Goal: Task Accomplishment & Management: Manage account settings

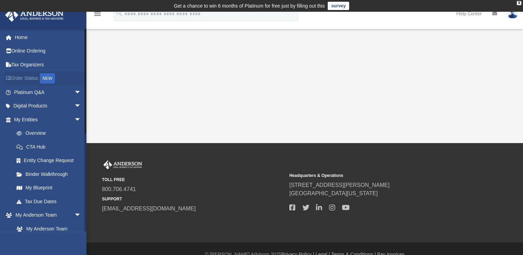
click at [38, 74] on link "Order Status NEW" at bounding box center [48, 79] width 87 height 14
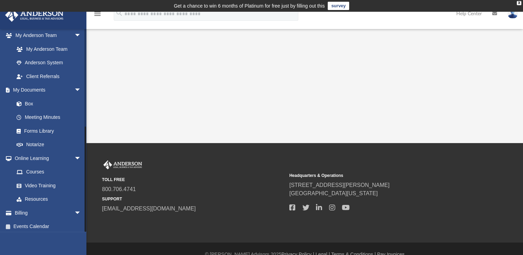
scroll to position [183, 0]
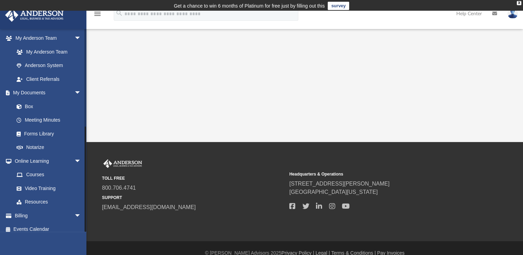
scroll to position [183, 0]
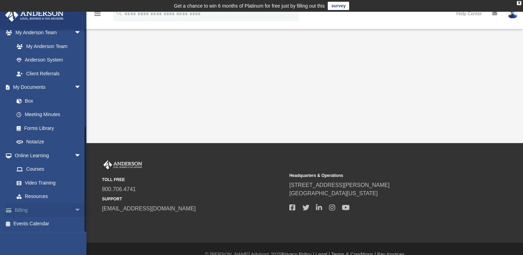
click at [74, 209] on span "arrow_drop_down" at bounding box center [81, 210] width 14 height 14
click at [52, 222] on link "$ Open Invoices" at bounding box center [51, 224] width 82 height 14
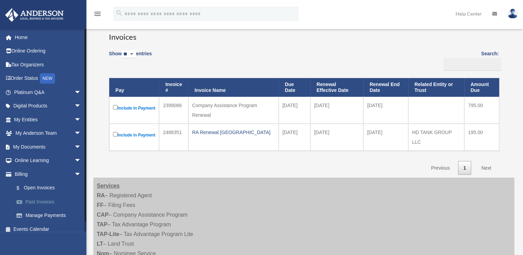
scroll to position [6, 0]
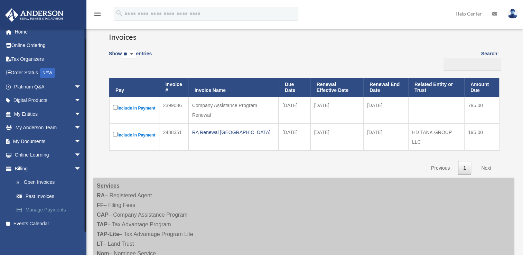
click at [49, 207] on link "Manage Payments" at bounding box center [51, 210] width 82 height 14
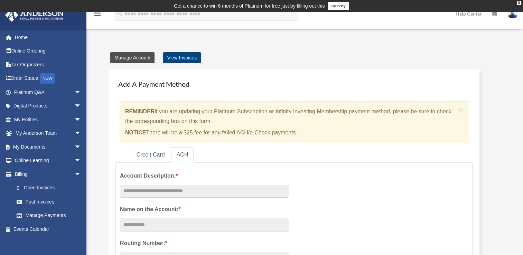
click at [144, 58] on link "Manage Account" at bounding box center [132, 57] width 44 height 11
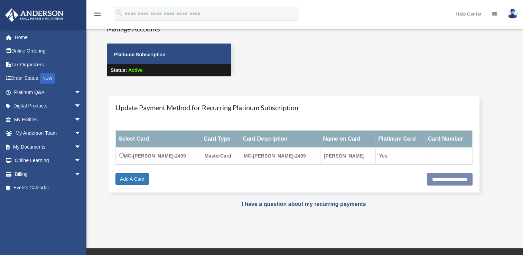
scroll to position [31, 0]
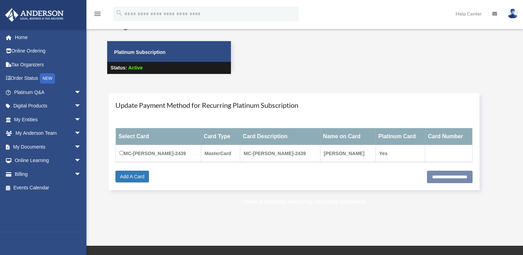
click at [303, 201] on link "I have a question about my recurring payments" at bounding box center [304, 202] width 124 height 6
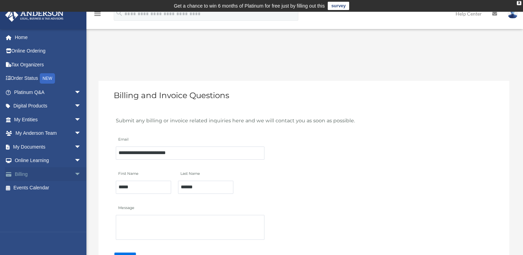
click at [27, 175] on link "Billing arrow_drop_down" at bounding box center [48, 174] width 87 height 14
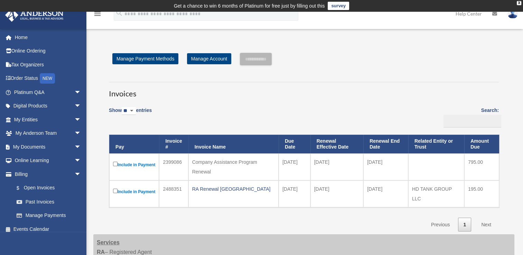
click at [221, 163] on div "Company Assistance Program Renewal" at bounding box center [233, 166] width 83 height 19
click at [26, 38] on link "Home" at bounding box center [48, 37] width 87 height 14
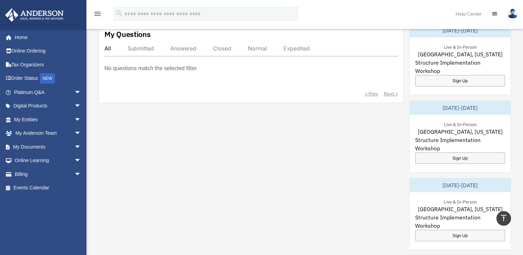
click at [119, 64] on p "No questions match the selected filter." at bounding box center [150, 69] width 93 height 10
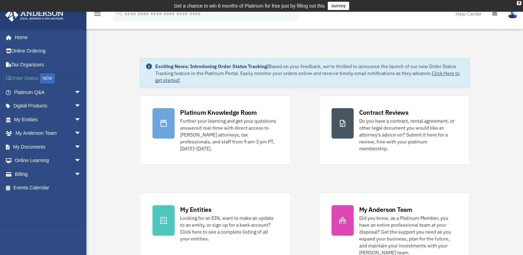
click at [21, 80] on link "Order Status NEW" at bounding box center [48, 79] width 87 height 14
click at [74, 130] on span "arrow_drop_down" at bounding box center [81, 134] width 14 height 14
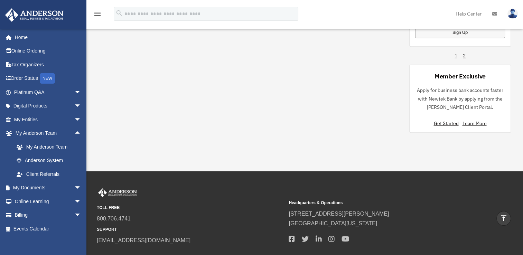
scroll to position [599, 0]
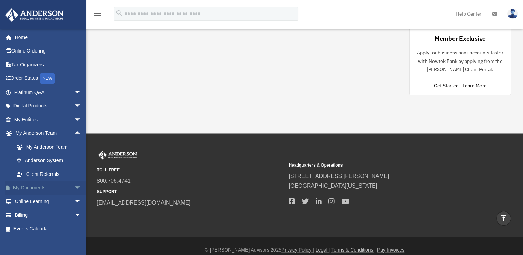
click at [36, 181] on link "My Documents arrow_drop_down" at bounding box center [48, 188] width 87 height 14
click at [35, 186] on link "My Documents arrow_drop_down" at bounding box center [48, 188] width 87 height 14
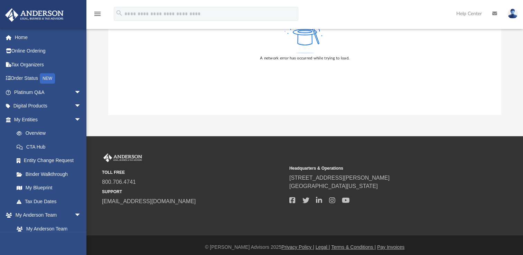
scroll to position [165, 0]
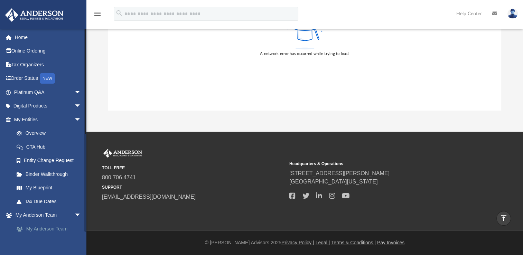
click at [45, 228] on link "My Anderson Team" at bounding box center [51, 229] width 82 height 14
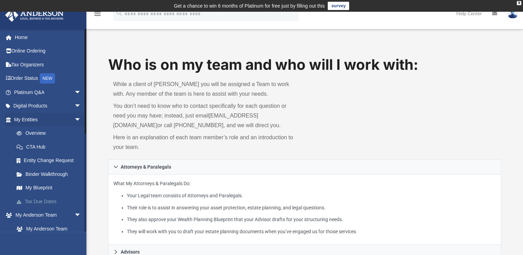
click at [46, 197] on link "Tax Due Dates" at bounding box center [51, 202] width 82 height 14
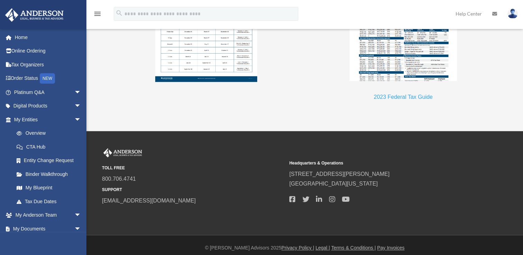
scroll to position [759, 0]
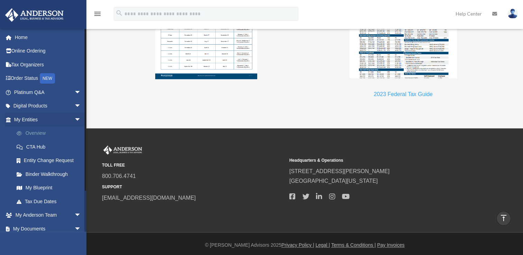
click at [37, 130] on link "Overview" at bounding box center [51, 134] width 82 height 14
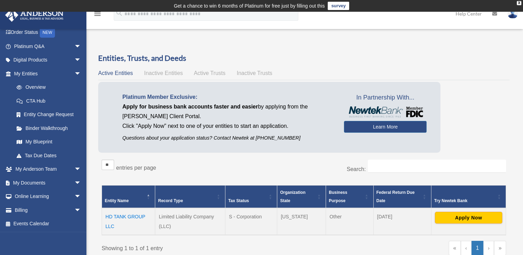
scroll to position [11, 0]
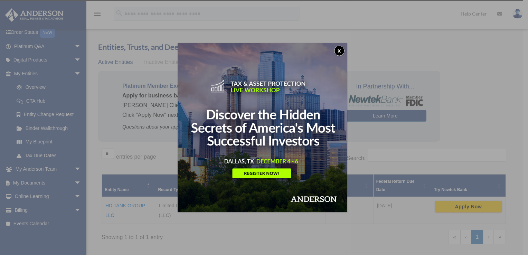
click at [340, 50] on button "x" at bounding box center [339, 51] width 10 height 10
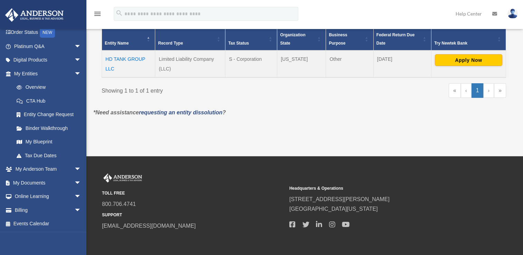
scroll to position [158, 0]
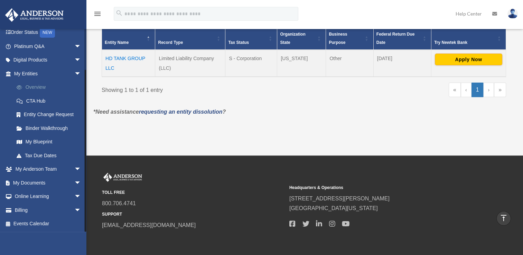
click at [41, 85] on link "Overview" at bounding box center [51, 88] width 82 height 14
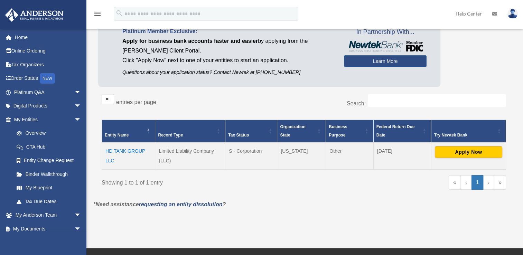
scroll to position [66, 0]
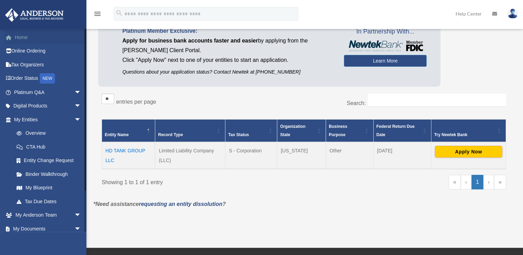
click at [40, 37] on link "Home" at bounding box center [48, 37] width 87 height 14
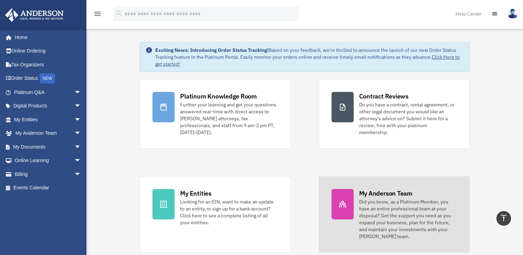
scroll to position [17, 0]
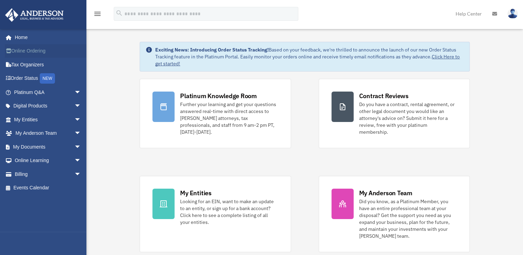
click at [35, 50] on link "Online Ordering" at bounding box center [48, 51] width 87 height 14
click at [30, 78] on link "Order Status NEW" at bounding box center [48, 79] width 87 height 14
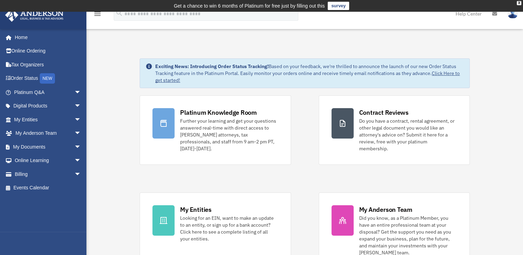
click at [40, 134] on link "My Anderson Team arrow_drop_down" at bounding box center [48, 134] width 87 height 14
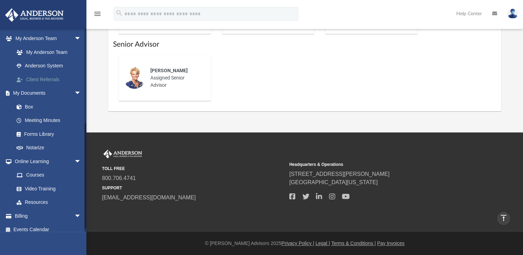
scroll to position [183, 0]
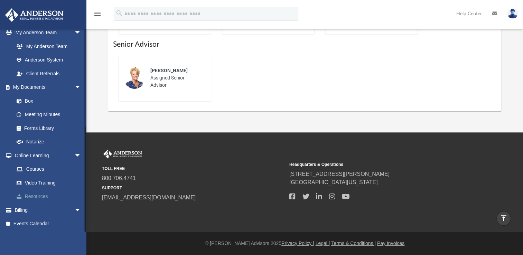
click at [44, 196] on link "Resources" at bounding box center [51, 197] width 82 height 14
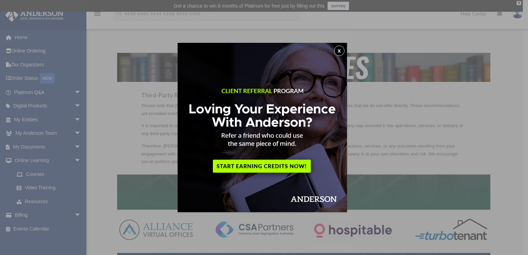
click at [342, 54] on button "x" at bounding box center [339, 51] width 10 height 10
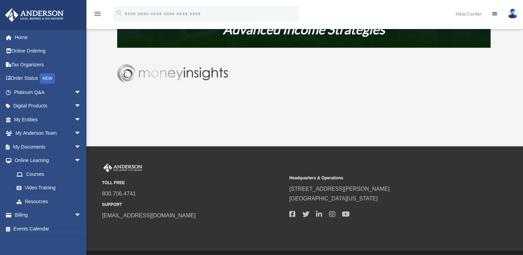
scroll to position [471, 0]
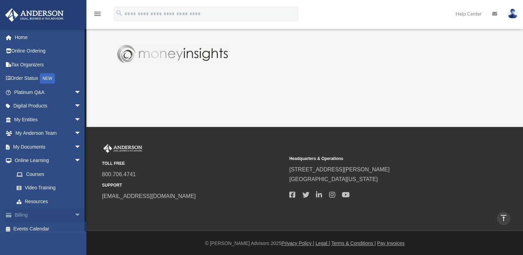
click at [32, 216] on link "Billing arrow_drop_down" at bounding box center [48, 215] width 87 height 14
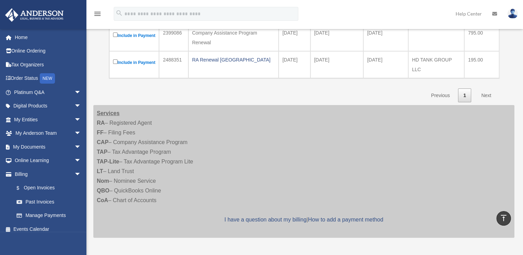
scroll to position [130, 0]
click at [274, 222] on link "I have a question about my billing" at bounding box center [265, 219] width 82 height 6
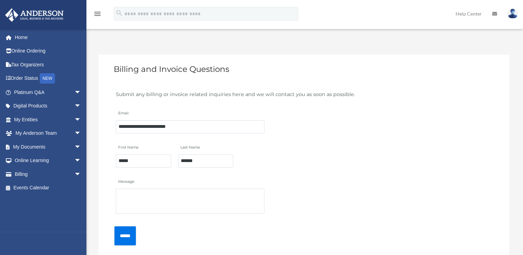
scroll to position [27, 0]
click at [74, 171] on span "arrow_drop_down" at bounding box center [81, 174] width 14 height 14
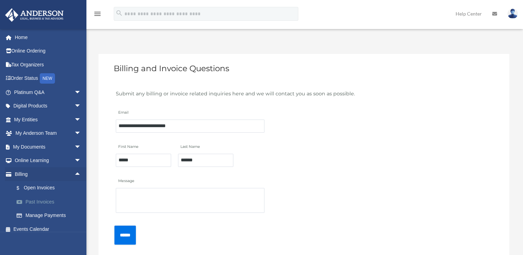
click at [41, 197] on link "Past Invoices" at bounding box center [51, 202] width 82 height 14
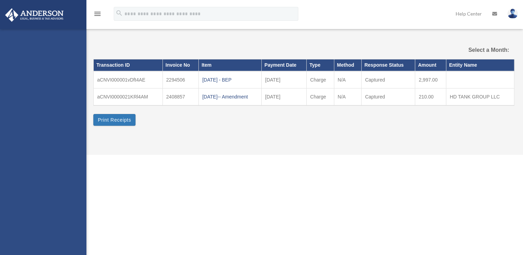
select select
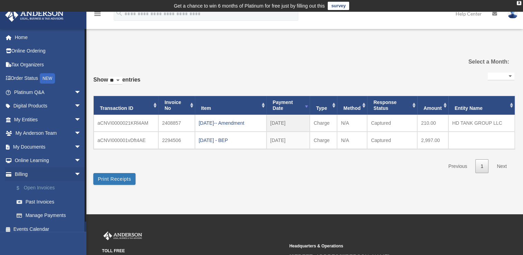
click at [43, 185] on link "$ Open Invoices" at bounding box center [51, 188] width 82 height 14
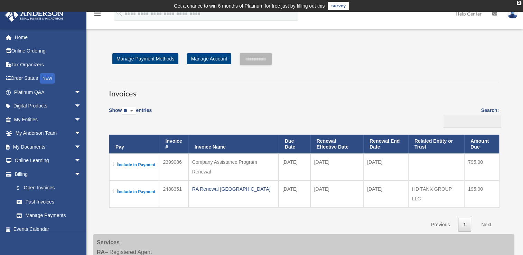
click at [205, 161] on div "Company Assistance Program Renewal" at bounding box center [233, 166] width 83 height 19
click at [128, 165] on label "Include in Payment" at bounding box center [134, 164] width 42 height 9
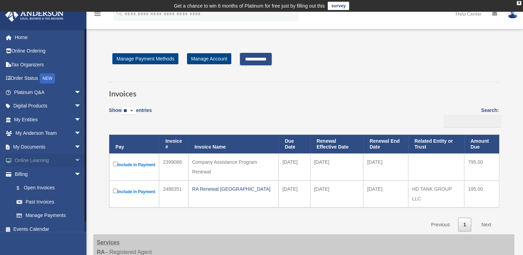
click at [74, 159] on span "arrow_drop_down" at bounding box center [81, 161] width 14 height 14
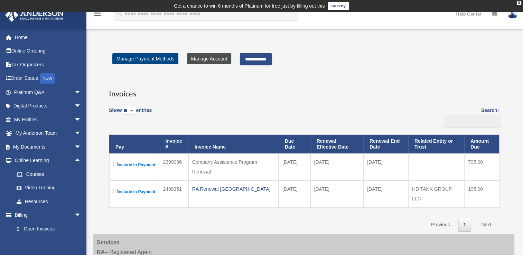
click at [221, 61] on link "Manage Account" at bounding box center [209, 58] width 44 height 11
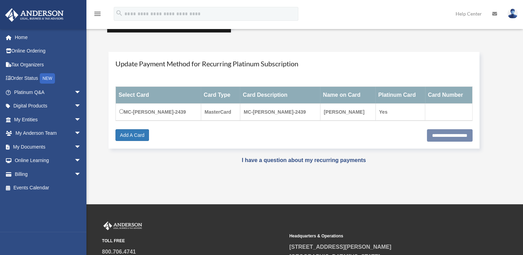
scroll to position [73, 0]
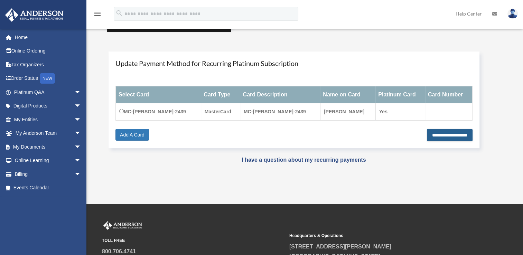
click at [427, 136] on input "**********" at bounding box center [450, 135] width 46 height 12
type input "**********"
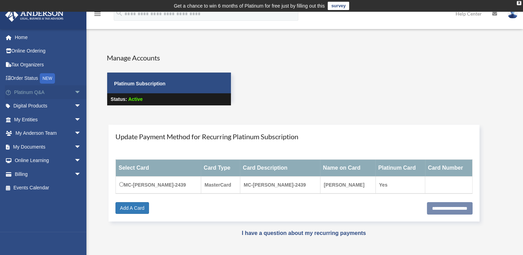
click at [56, 95] on link "Platinum Q&A arrow_drop_down" at bounding box center [48, 92] width 87 height 14
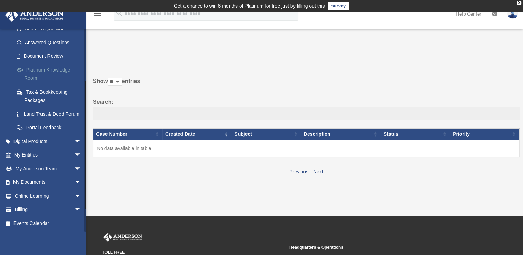
scroll to position [112, 0]
click at [28, 206] on link "Billing arrow_drop_down" at bounding box center [48, 210] width 87 height 14
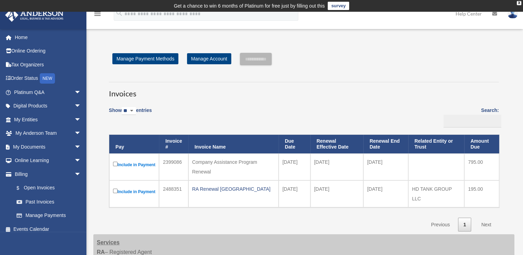
scroll to position [10, 0]
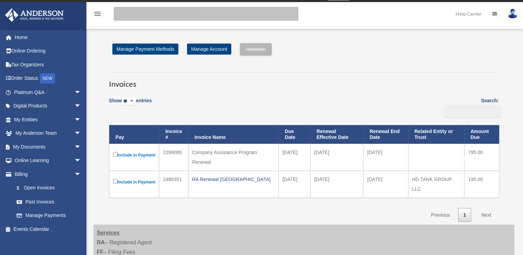
click at [173, 15] on input "search" at bounding box center [206, 14] width 185 height 14
type input "**"
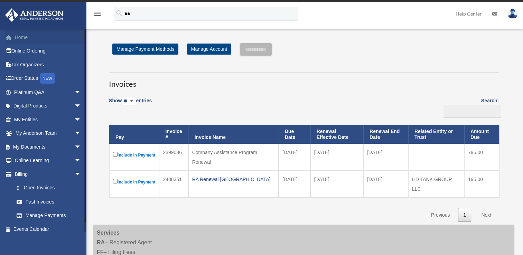
click at [21, 34] on link "Home" at bounding box center [48, 37] width 87 height 14
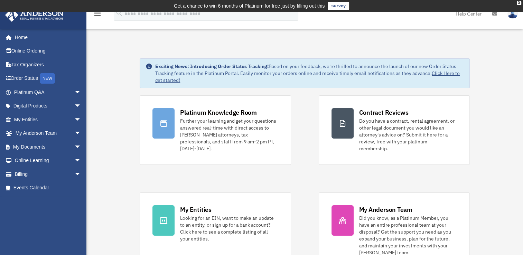
click at [174, 79] on link "Click Here to get started!" at bounding box center [307, 76] width 305 height 13
click at [514, 15] on img at bounding box center [512, 14] width 10 height 10
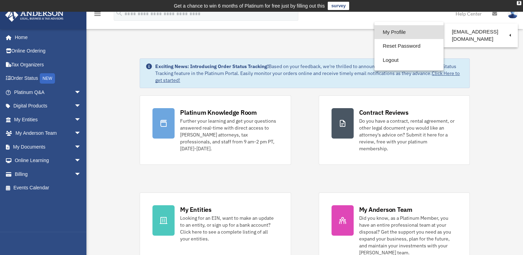
click at [413, 34] on link "My Profile" at bounding box center [408, 32] width 69 height 14
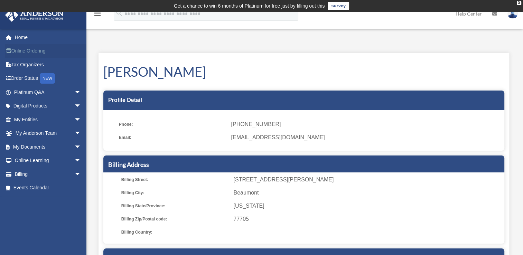
click at [29, 47] on link "Online Ordering" at bounding box center [48, 51] width 87 height 14
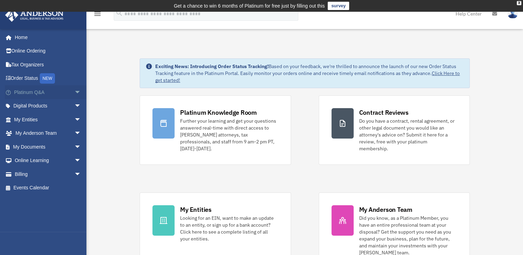
click at [75, 92] on span "arrow_drop_down" at bounding box center [81, 92] width 14 height 14
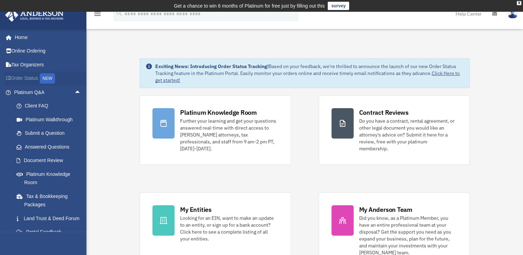
click at [46, 76] on div "NEW" at bounding box center [47, 78] width 15 height 10
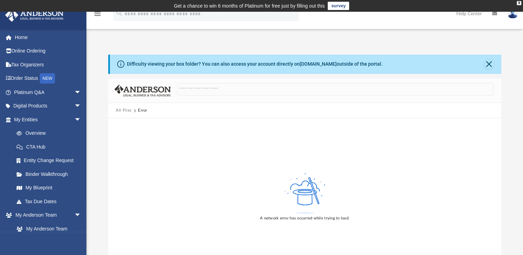
click at [394, 101] on div at bounding box center [332, 93] width 323 height 20
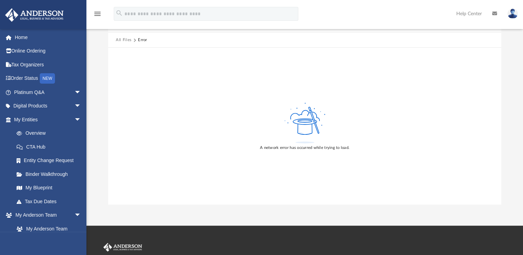
scroll to position [71, 0]
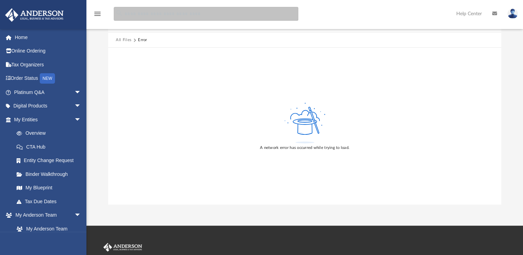
click at [150, 16] on input "search" at bounding box center [206, 14] width 185 height 14
type input "**********"
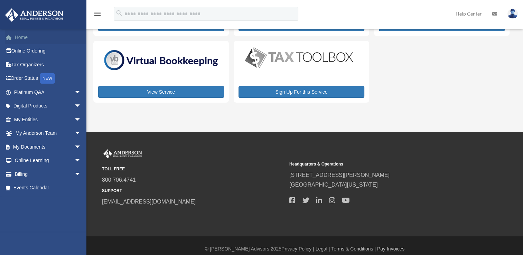
scroll to position [95, 0]
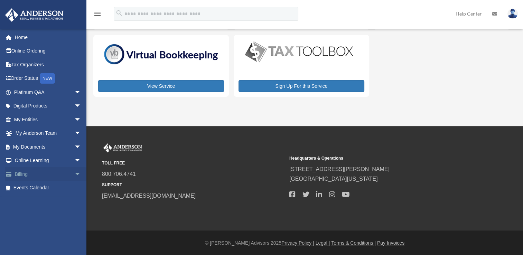
click at [75, 174] on span "arrow_drop_down" at bounding box center [81, 174] width 14 height 14
click at [60, 188] on link "$ Open Invoices" at bounding box center [51, 188] width 82 height 14
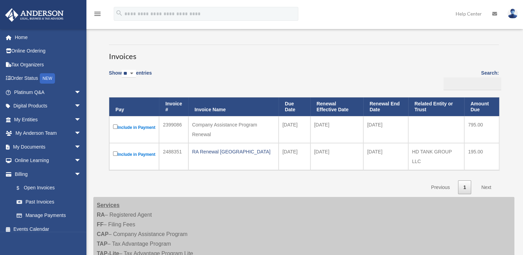
scroll to position [39, 0]
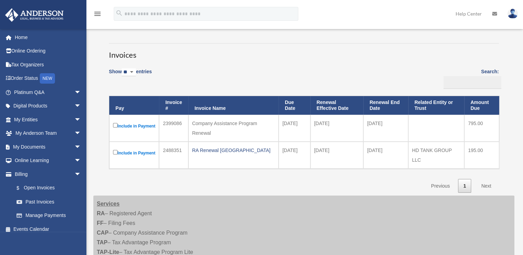
click at [128, 129] on label "Include in Payment" at bounding box center [134, 126] width 42 height 9
click at [37, 215] on link "Manage Payments" at bounding box center [51, 216] width 82 height 14
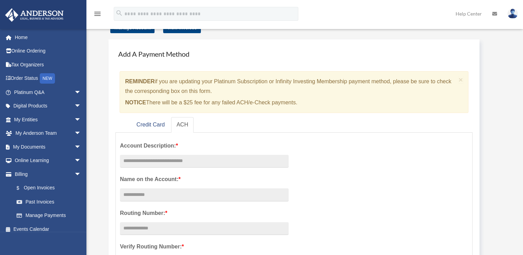
scroll to position [46, 0]
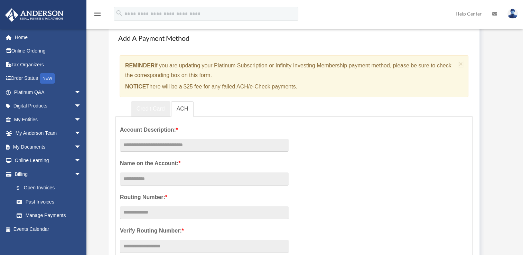
click at [150, 103] on link "Credit Card" at bounding box center [150, 109] width 39 height 16
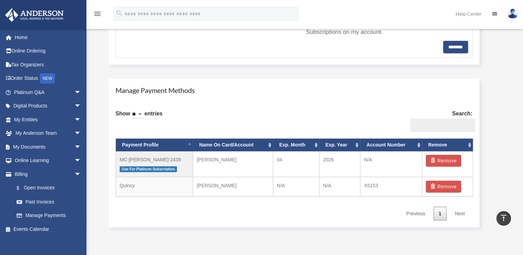
scroll to position [359, 0]
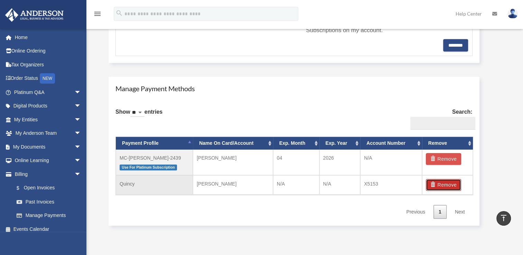
click at [438, 185] on button "Remove" at bounding box center [444, 185] width 36 height 12
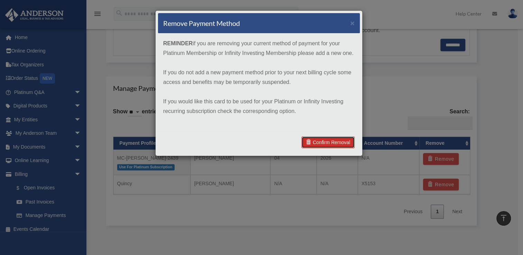
click at [331, 142] on link "Confirm Removal" at bounding box center [327, 143] width 53 height 12
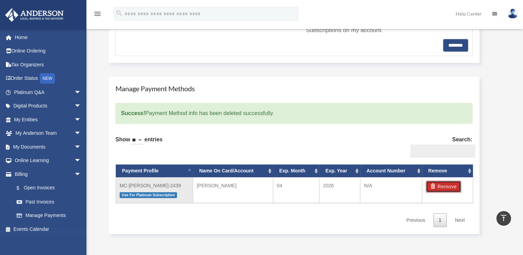
click at [451, 184] on button "Remove" at bounding box center [444, 187] width 36 height 12
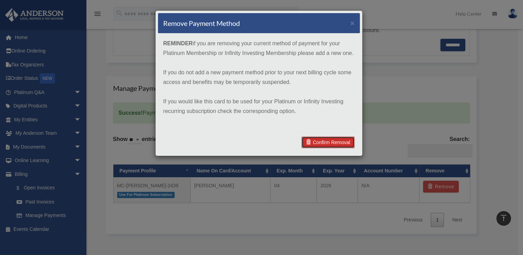
click at [329, 145] on link "Confirm Removal" at bounding box center [327, 143] width 53 height 12
